Goal: Information Seeking & Learning: Compare options

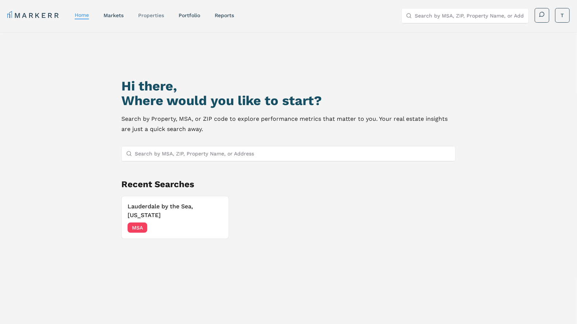
click at [152, 17] on link "properties" at bounding box center [151, 15] width 26 height 6
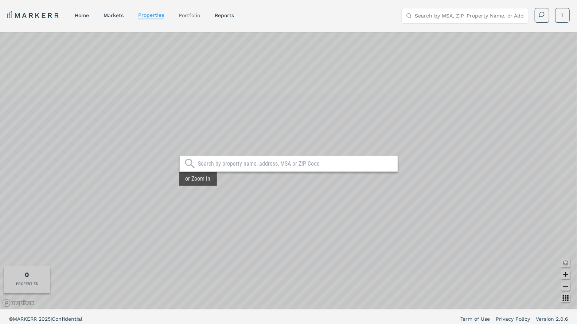
click at [183, 13] on link "Portfolio" at bounding box center [189, 15] width 21 height 6
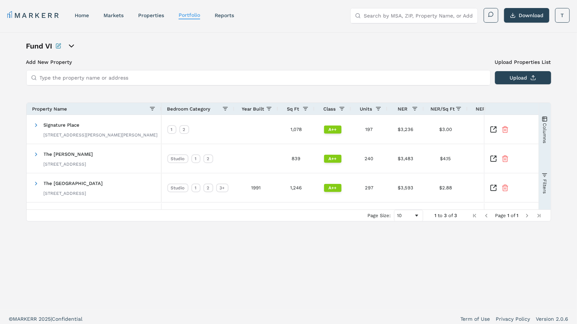
click at [69, 45] on icon "open portfolio options" at bounding box center [71, 46] width 9 height 9
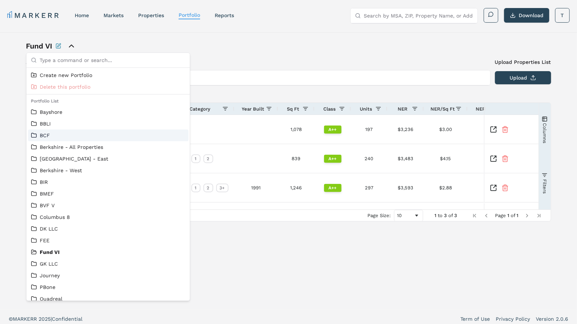
click at [47, 130] on div "BCF" at bounding box center [108, 135] width 160 height 12
click at [45, 134] on link "BCF" at bounding box center [108, 135] width 154 height 7
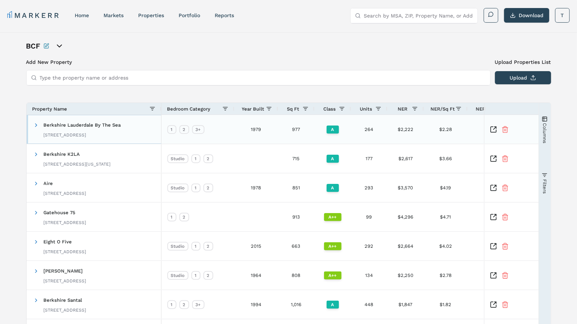
click at [91, 125] on span "Berkshire Lauderdale By The Sea" at bounding box center [82, 124] width 77 height 5
click at [38, 122] on span at bounding box center [37, 125] width 6 height 6
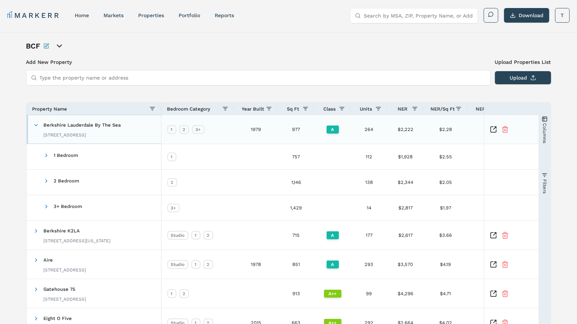
click at [105, 124] on span "Berkshire Lauderdale By The Sea" at bounding box center [82, 124] width 77 height 5
click at [491, 126] on icon "Inspect Comparable" at bounding box center [493, 129] width 7 height 7
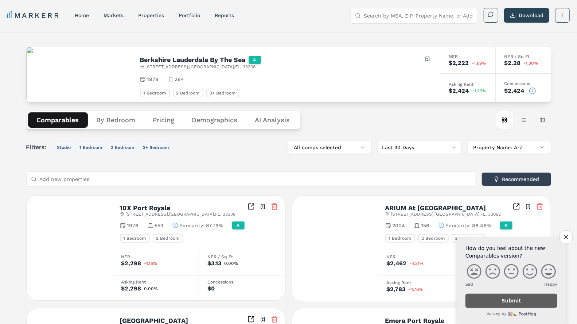
click at [19, 90] on div "[GEOGRAPHIC_DATA] Lauderdale By The Sea A [STREET_ADDRESS] Toggle portfolio men…" at bounding box center [288, 284] width 577 height 504
click at [351, 108] on div "Comparables By Bedroom Pricing Demographics AI Analysis Card view Table view Ma…" at bounding box center [288, 120] width 525 height 36
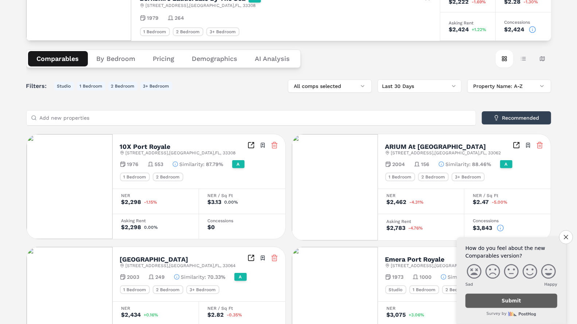
scroll to position [62, 0]
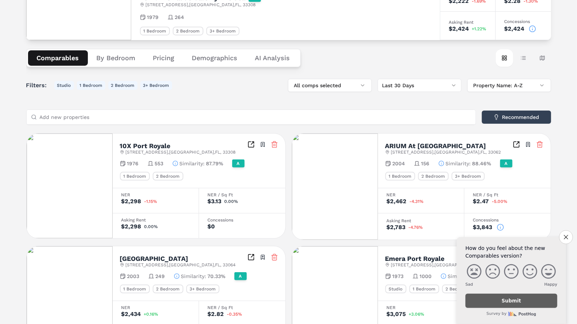
click at [516, 143] on icon "Inspect Comparables" at bounding box center [516, 144] width 7 height 7
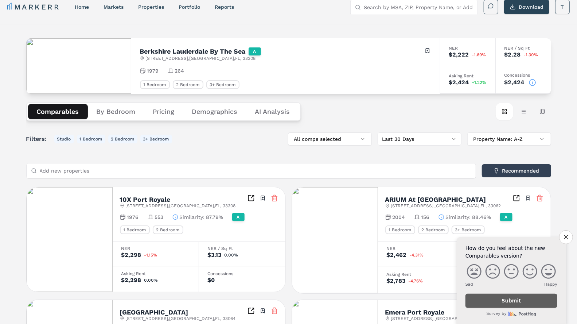
scroll to position [0, 0]
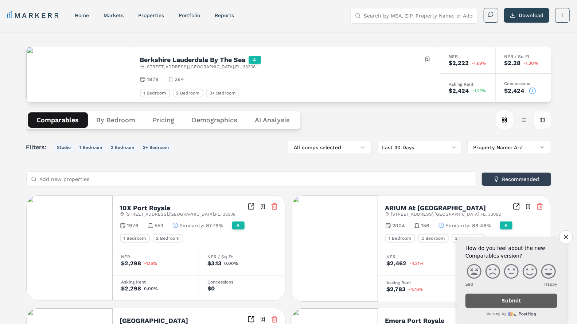
click at [544, 119] on button "Map view" at bounding box center [541, 119] width 17 height 17
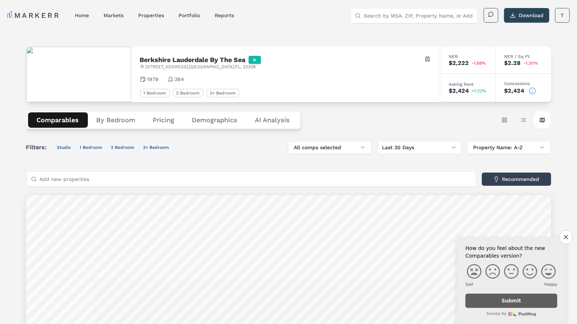
click at [7, 142] on div "[GEOGRAPHIC_DATA] Lauderdale By The Sea A [STREET_ADDRESS] Toggle portfolio men…" at bounding box center [288, 250] width 577 height 436
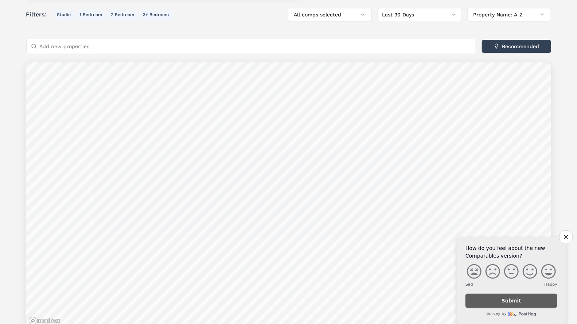
scroll to position [132, 0]
click at [564, 233] on button "Close survey" at bounding box center [565, 236] width 15 height 15
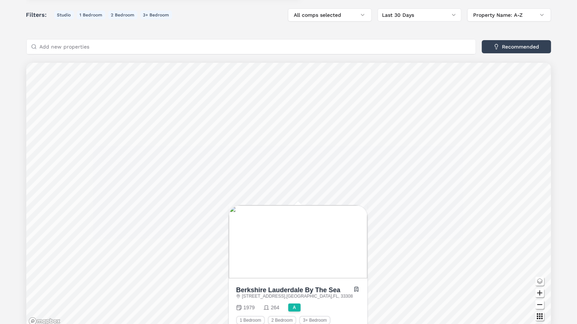
click at [294, 279] on div "Berkshire Lauderdale By The Sea [STREET_ADDRESS] Toggle portfolio menu 1979 264…" at bounding box center [297, 305] width 138 height 54
click at [276, 288] on h2 "Berkshire Lauderdale By The Sea" at bounding box center [288, 289] width 104 height 7
click at [256, 24] on div "Filters: Studio 1 Bedroom 2 Bedroom 3+ Bedroom All comps selected Last 30 Days …" at bounding box center [288, 167] width 525 height 319
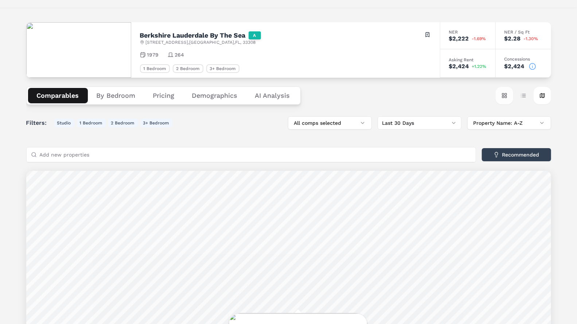
click at [505, 95] on button "Card view" at bounding box center [504, 95] width 17 height 17
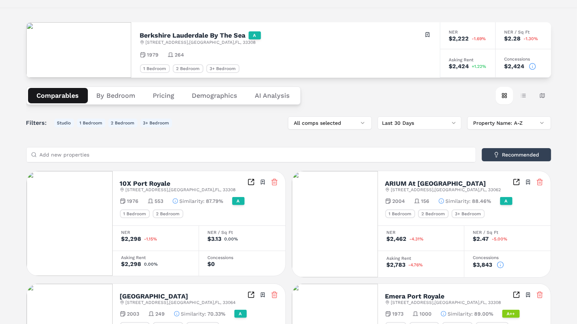
click at [339, 39] on div "Berkshire Lauderdale By The Sea A [STREET_ADDRESS] Toggle portfolio menu" at bounding box center [285, 38] width 291 height 14
click at [165, 97] on button "Pricing" at bounding box center [163, 95] width 39 height 15
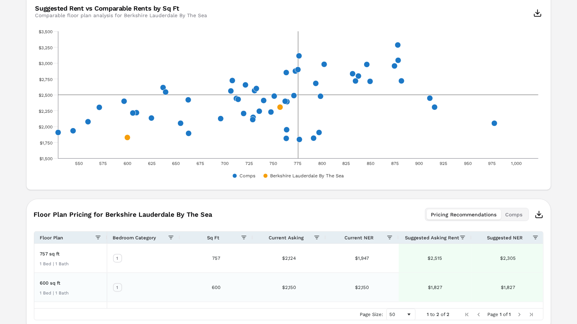
scroll to position [367, 0]
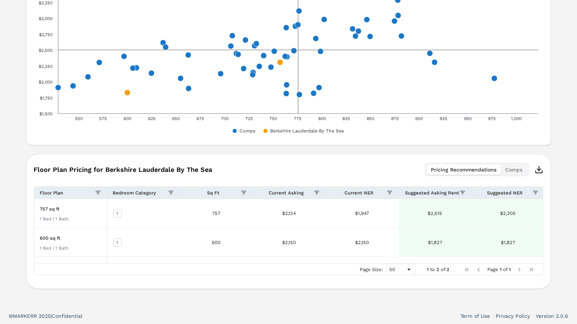
click at [417, 268] on div "Page Size: 50 1 to 2 of 2 Page 1 of 1" at bounding box center [288, 269] width 509 height 12
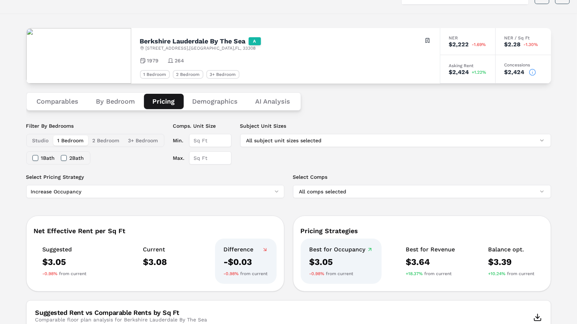
scroll to position [19, 0]
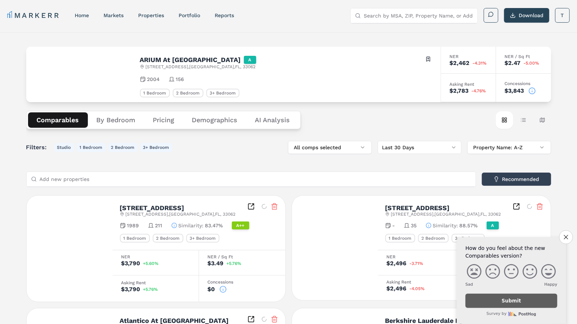
click at [159, 122] on button "Pricing" at bounding box center [163, 119] width 39 height 15
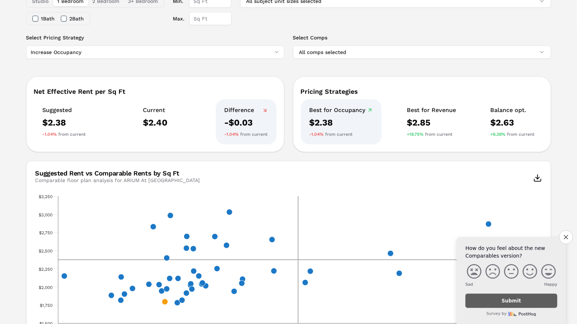
scroll to position [160, 0]
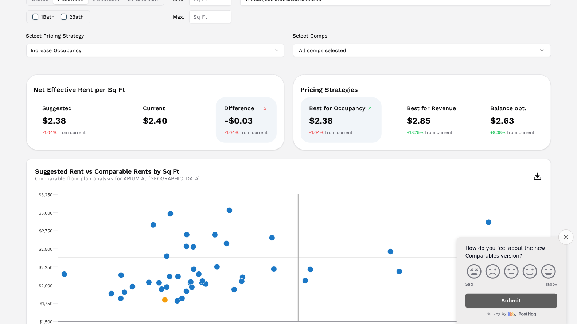
click at [566, 236] on icon "Close survey" at bounding box center [565, 236] width 5 height 5
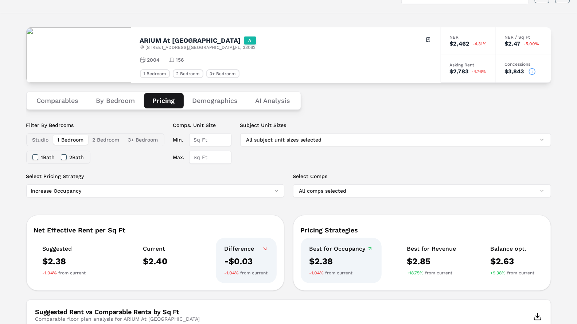
scroll to position [0, 0]
